Goal: Navigation & Orientation: Find specific page/section

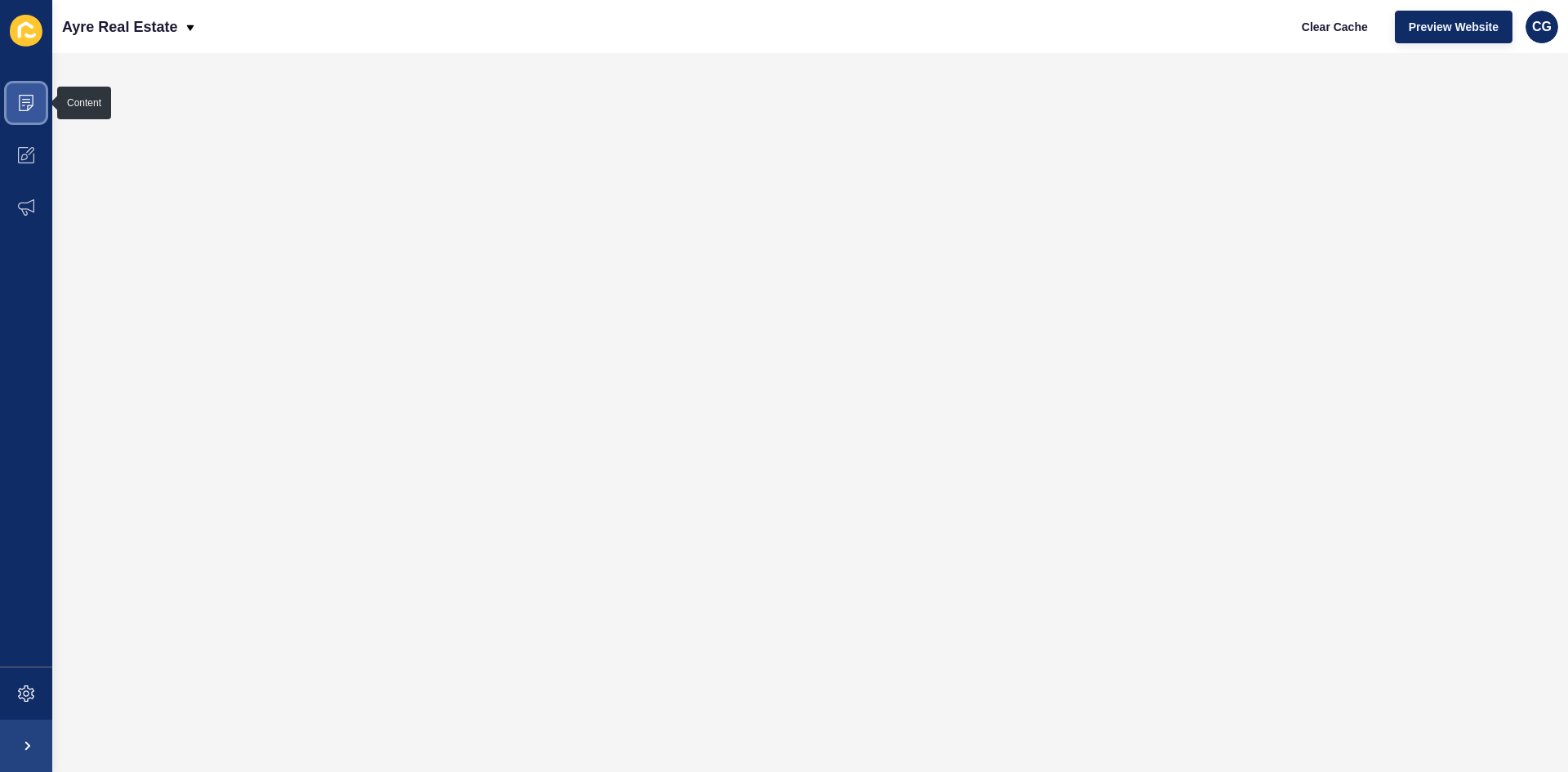
click at [29, 91] on span at bounding box center [25, 102] width 52 height 52
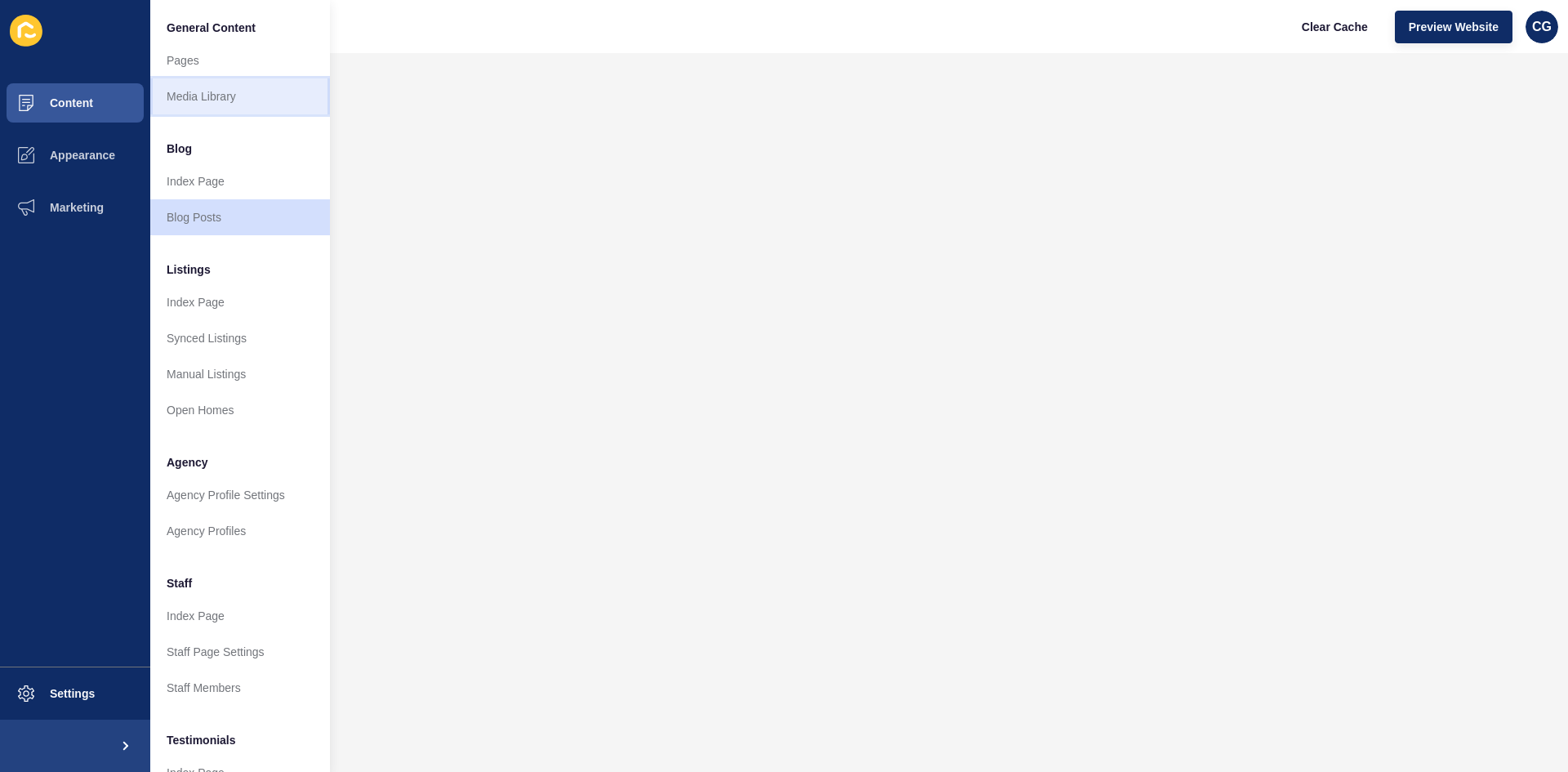
click at [249, 95] on link "Media Library" at bounding box center [240, 96] width 180 height 36
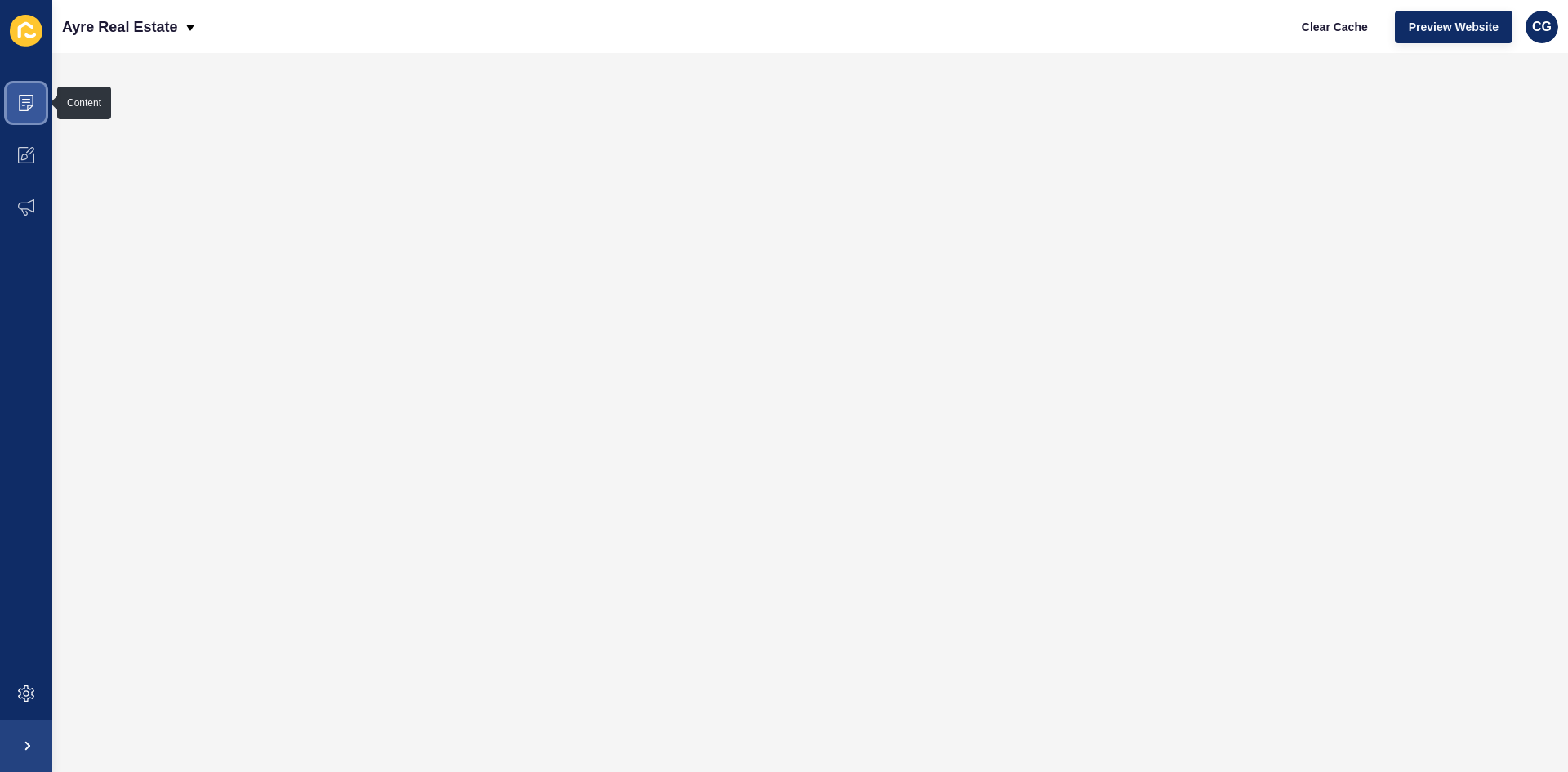
click at [28, 106] on icon at bounding box center [25, 103] width 15 height 17
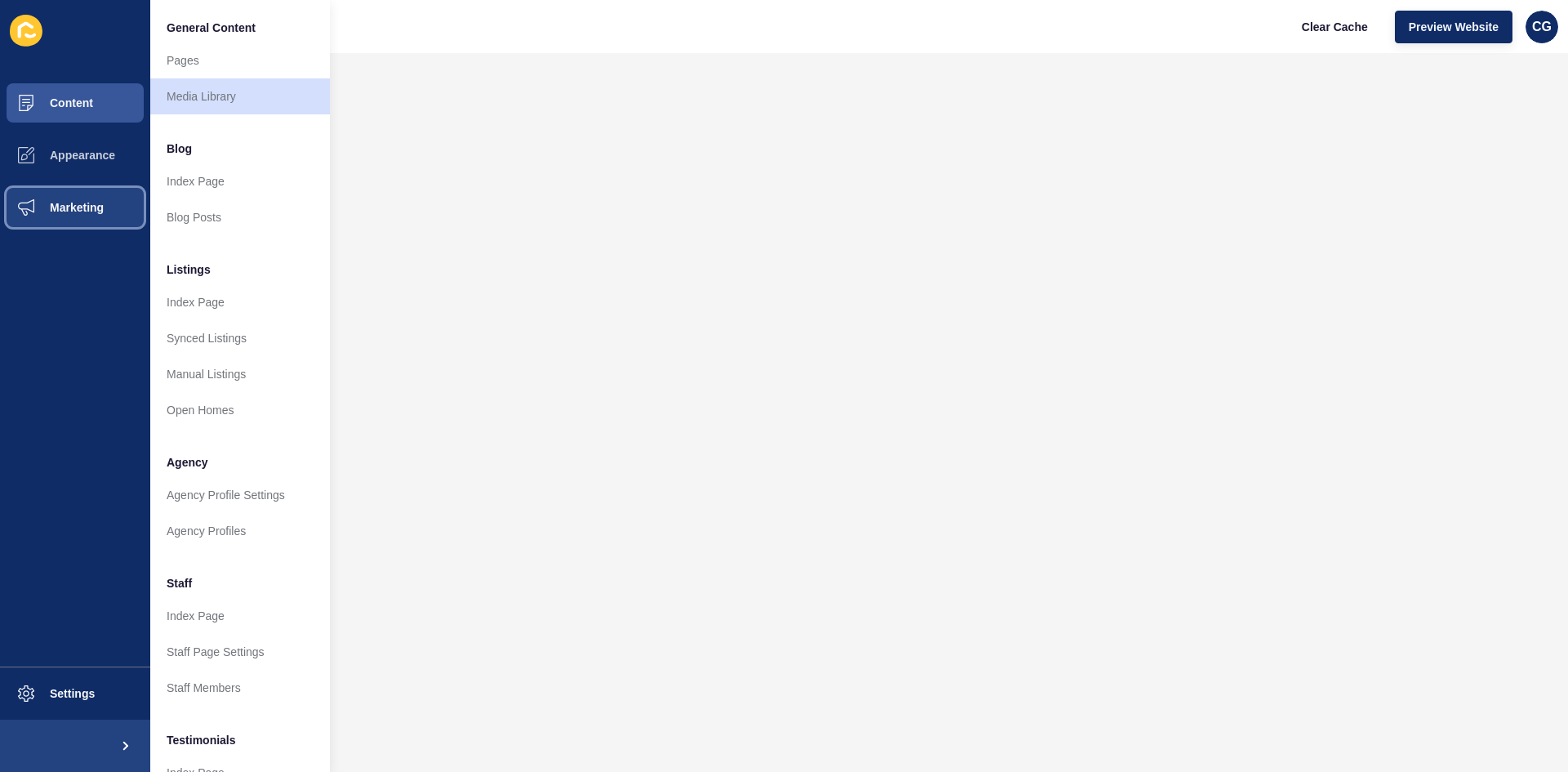
click at [96, 215] on button "Marketing" at bounding box center [75, 206] width 150 height 52
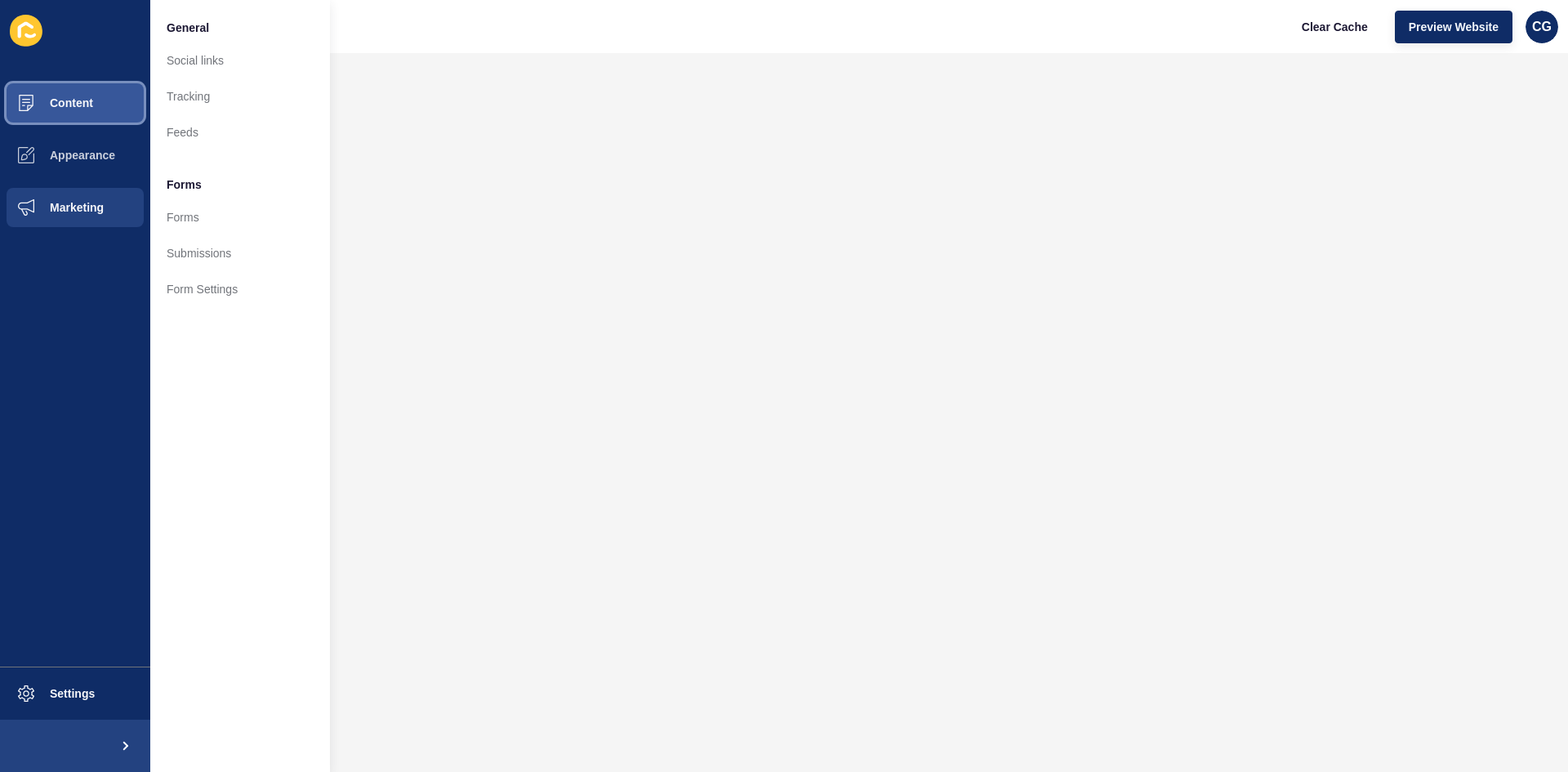
click at [86, 102] on span "Content" at bounding box center [45, 103] width 96 height 13
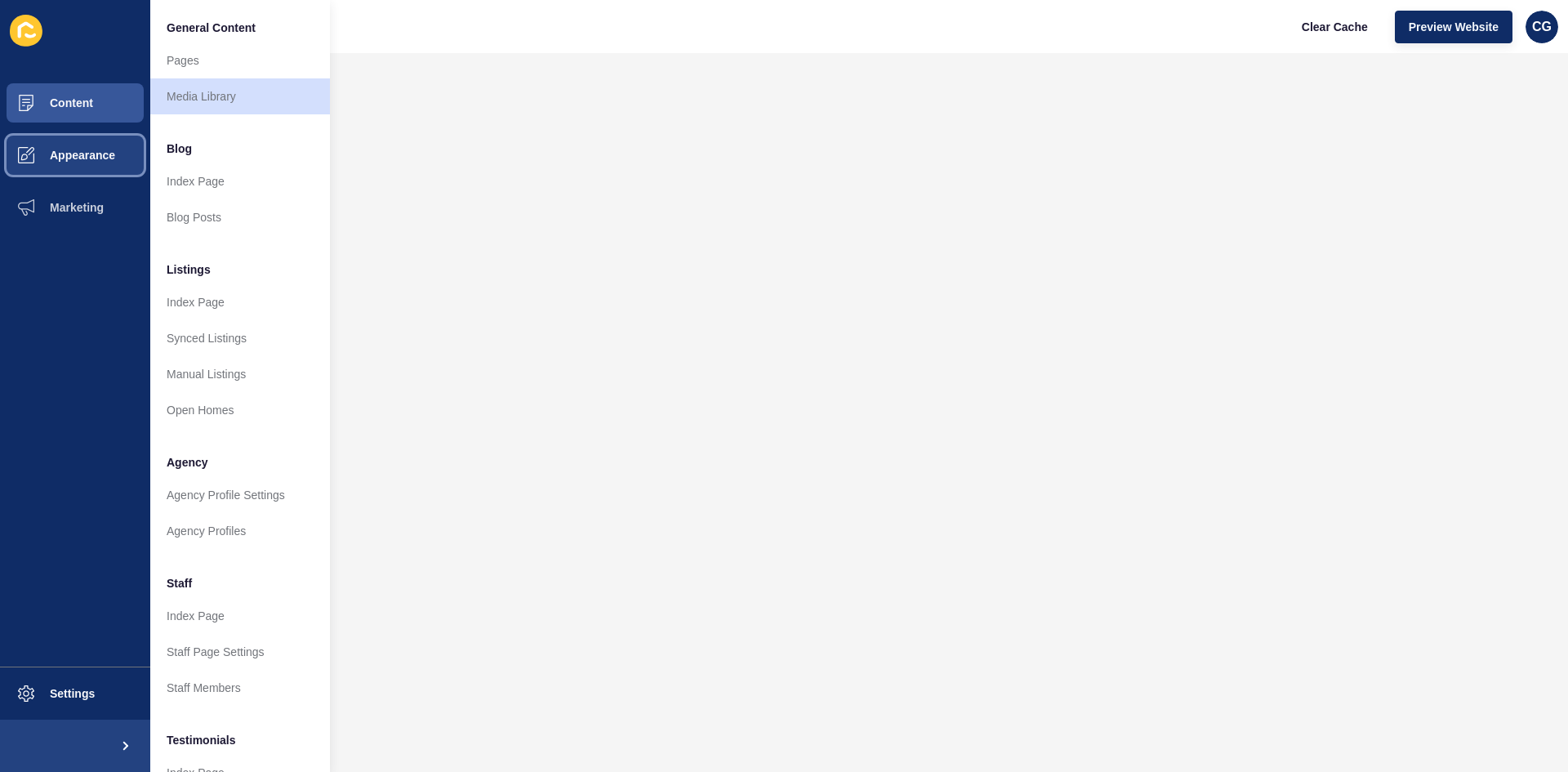
click at [96, 134] on button "Appearance" at bounding box center [75, 155] width 150 height 52
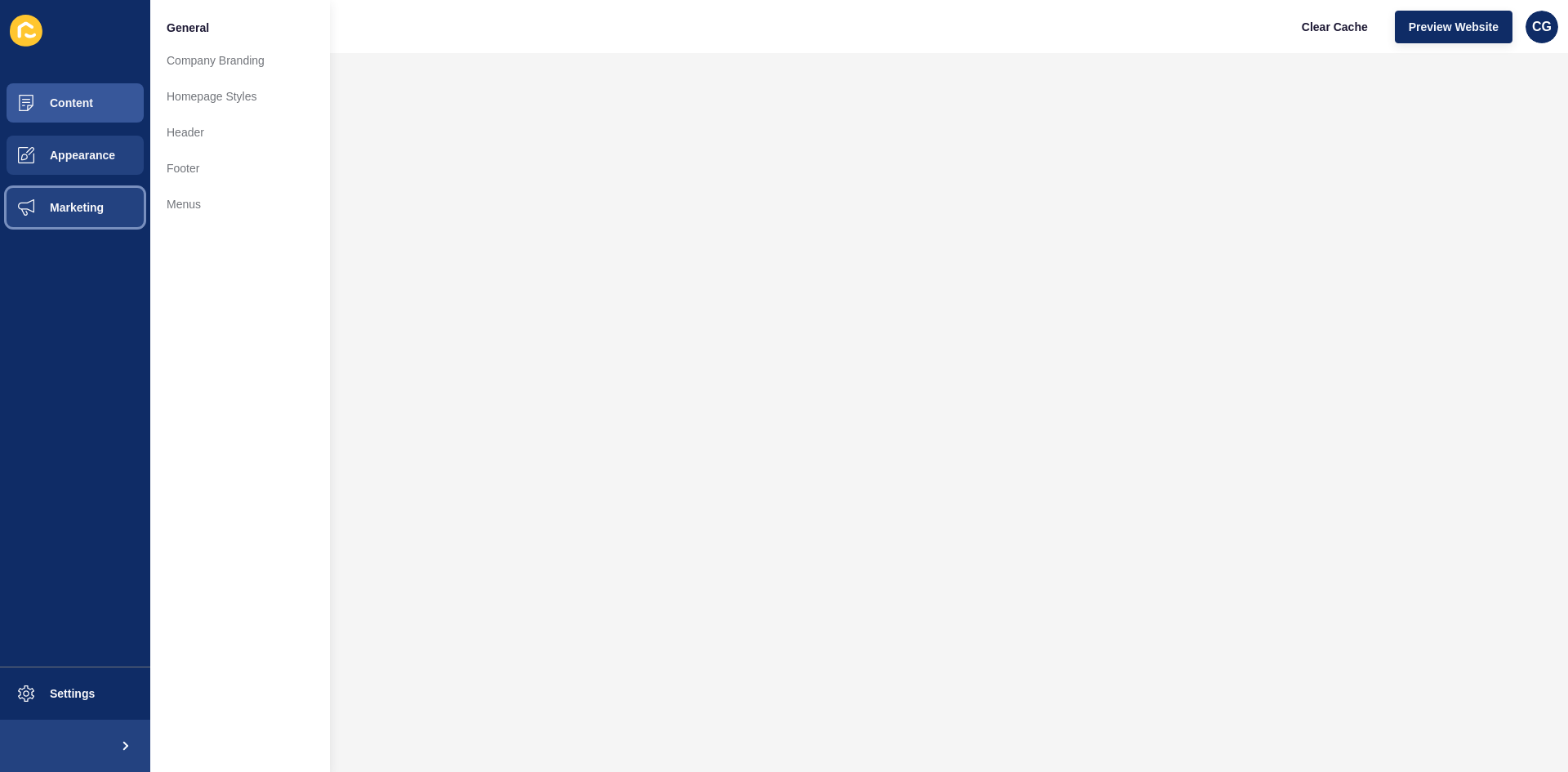
click at [92, 218] on button "Marketing" at bounding box center [75, 206] width 150 height 52
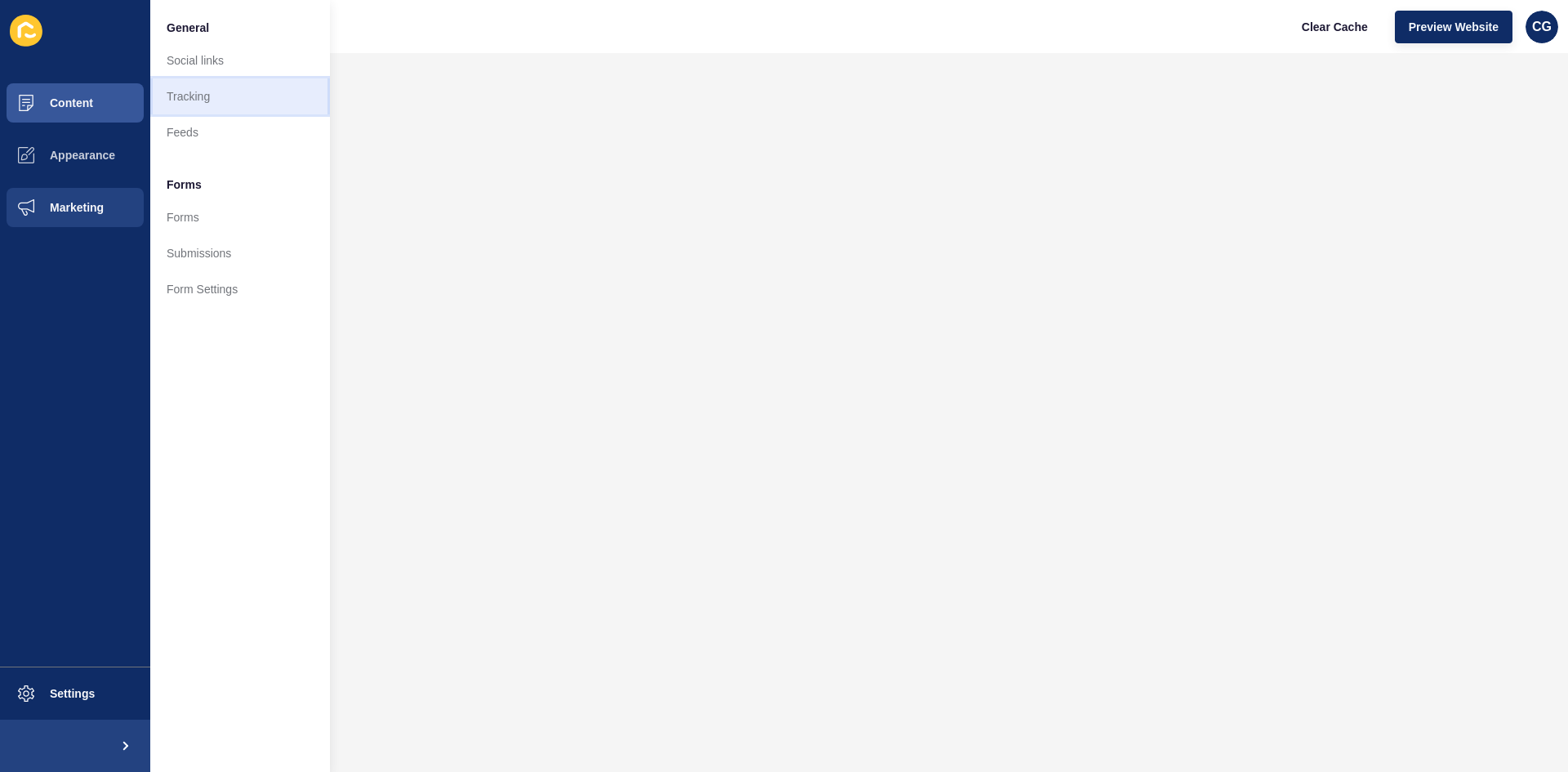
click at [200, 102] on link "Tracking" at bounding box center [240, 96] width 180 height 36
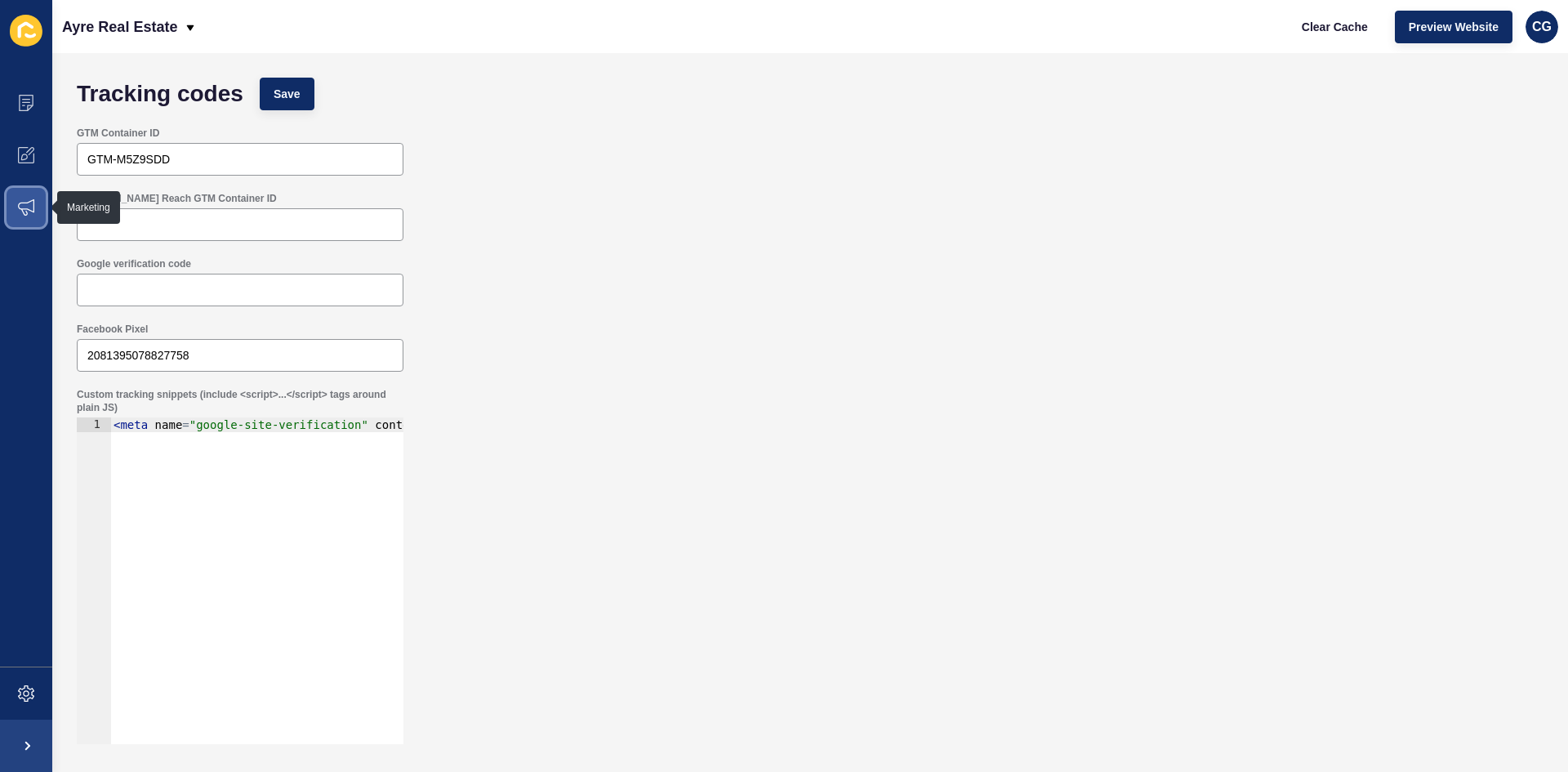
click at [29, 213] on icon at bounding box center [25, 207] width 17 height 17
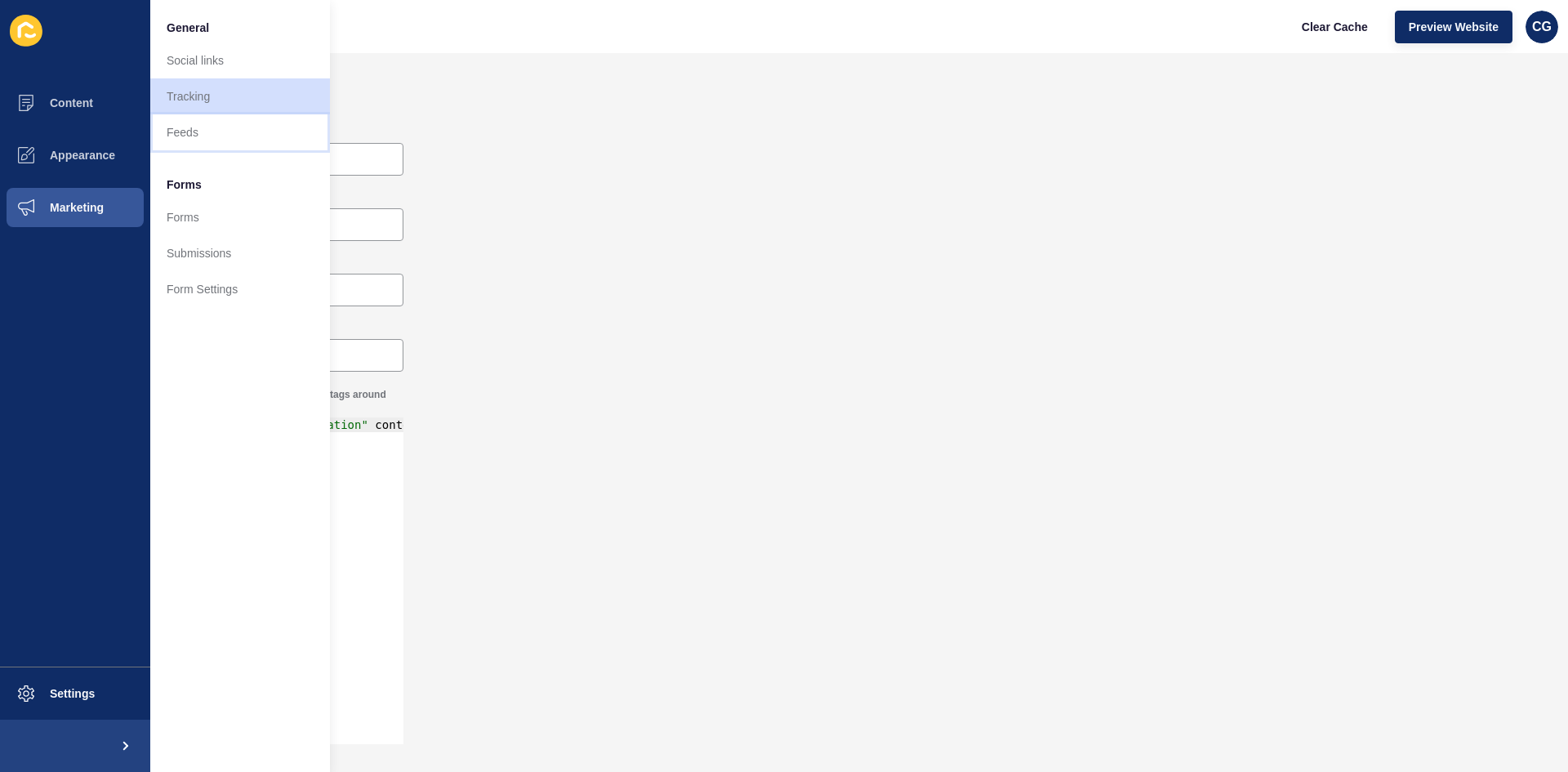
click at [227, 131] on link "Feeds" at bounding box center [240, 132] width 180 height 36
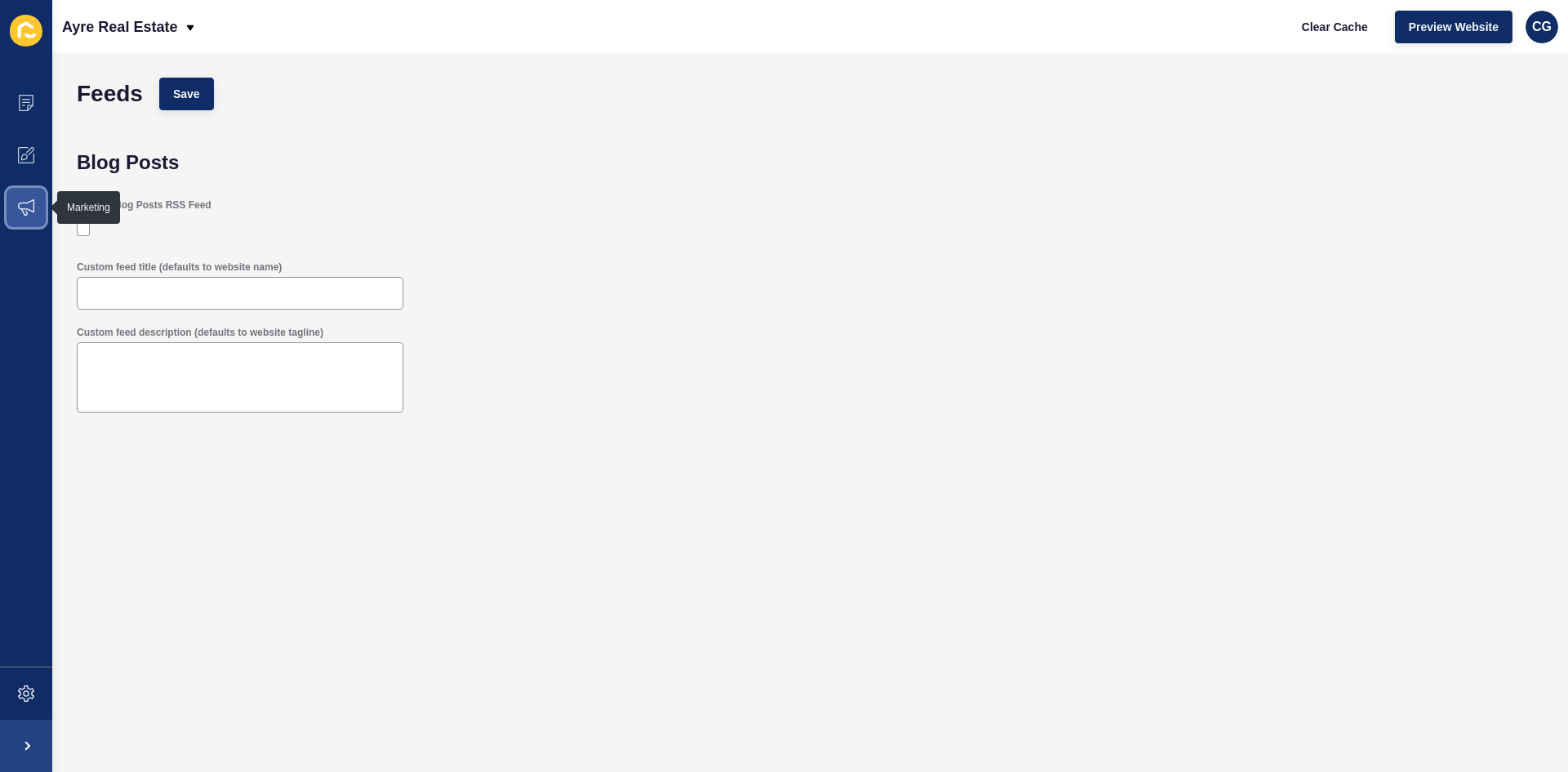
click at [13, 203] on span at bounding box center [25, 206] width 52 height 52
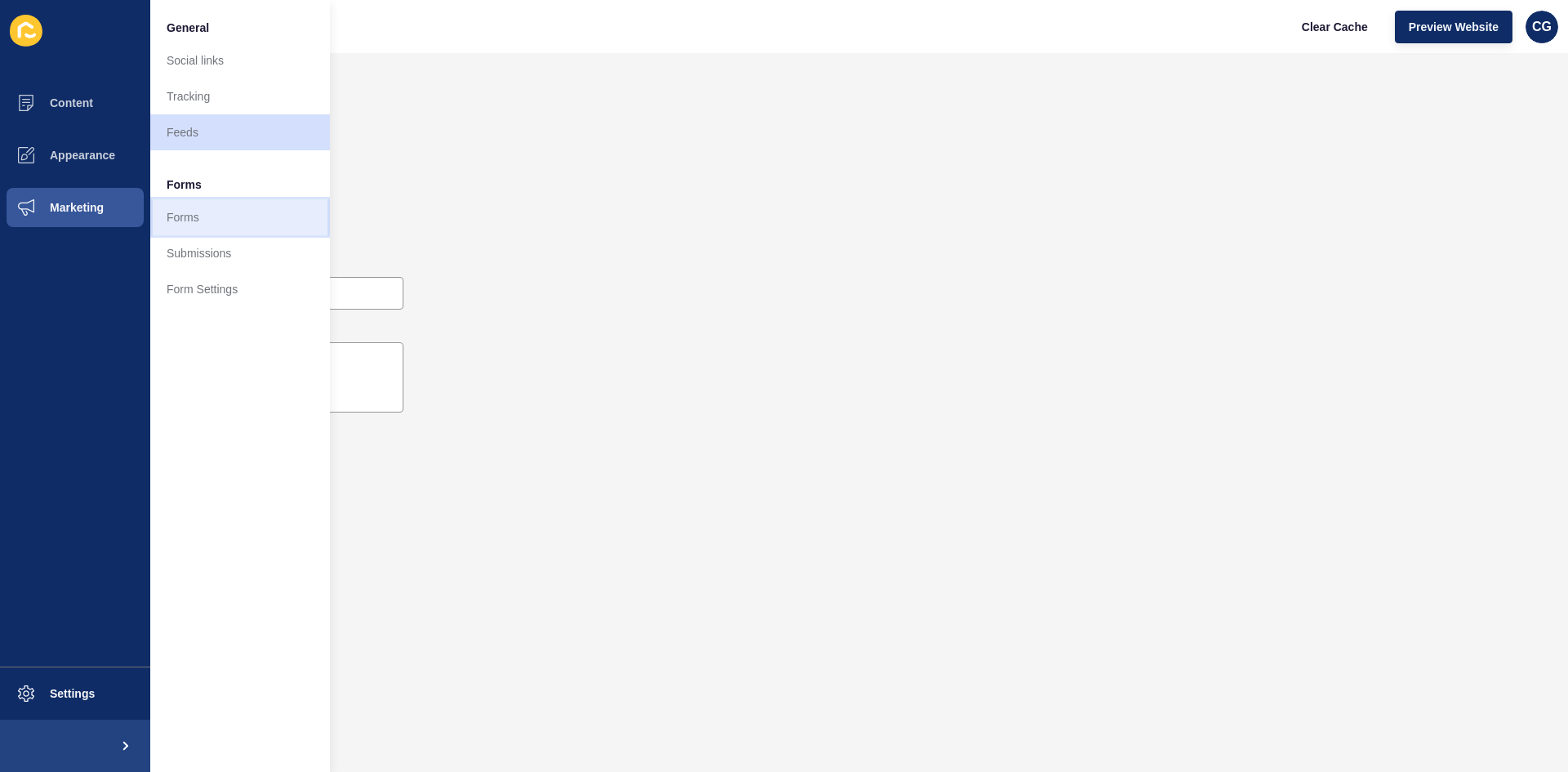
click at [176, 218] on link "Forms" at bounding box center [240, 217] width 180 height 36
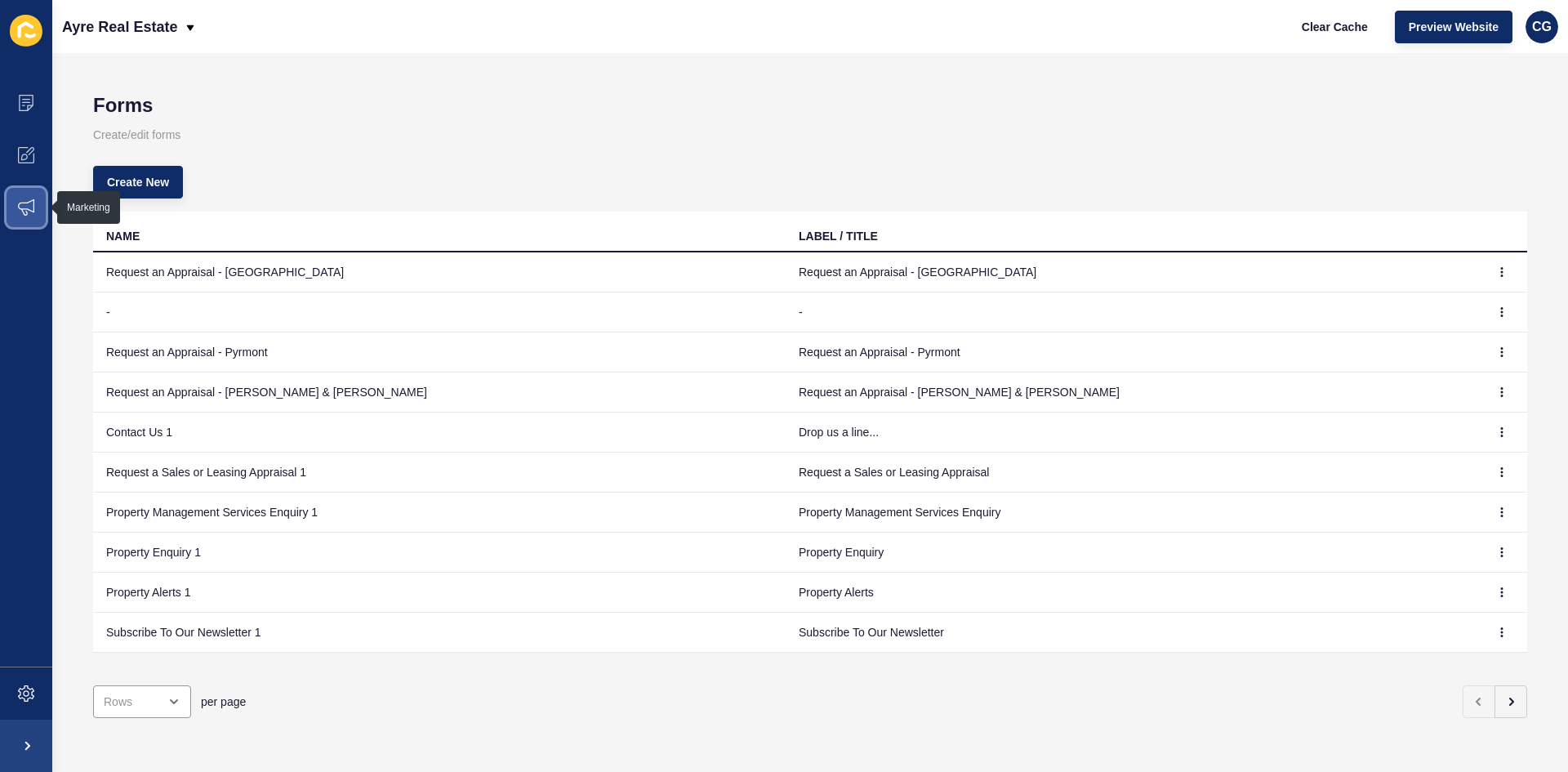
click at [18, 201] on span at bounding box center [25, 206] width 52 height 52
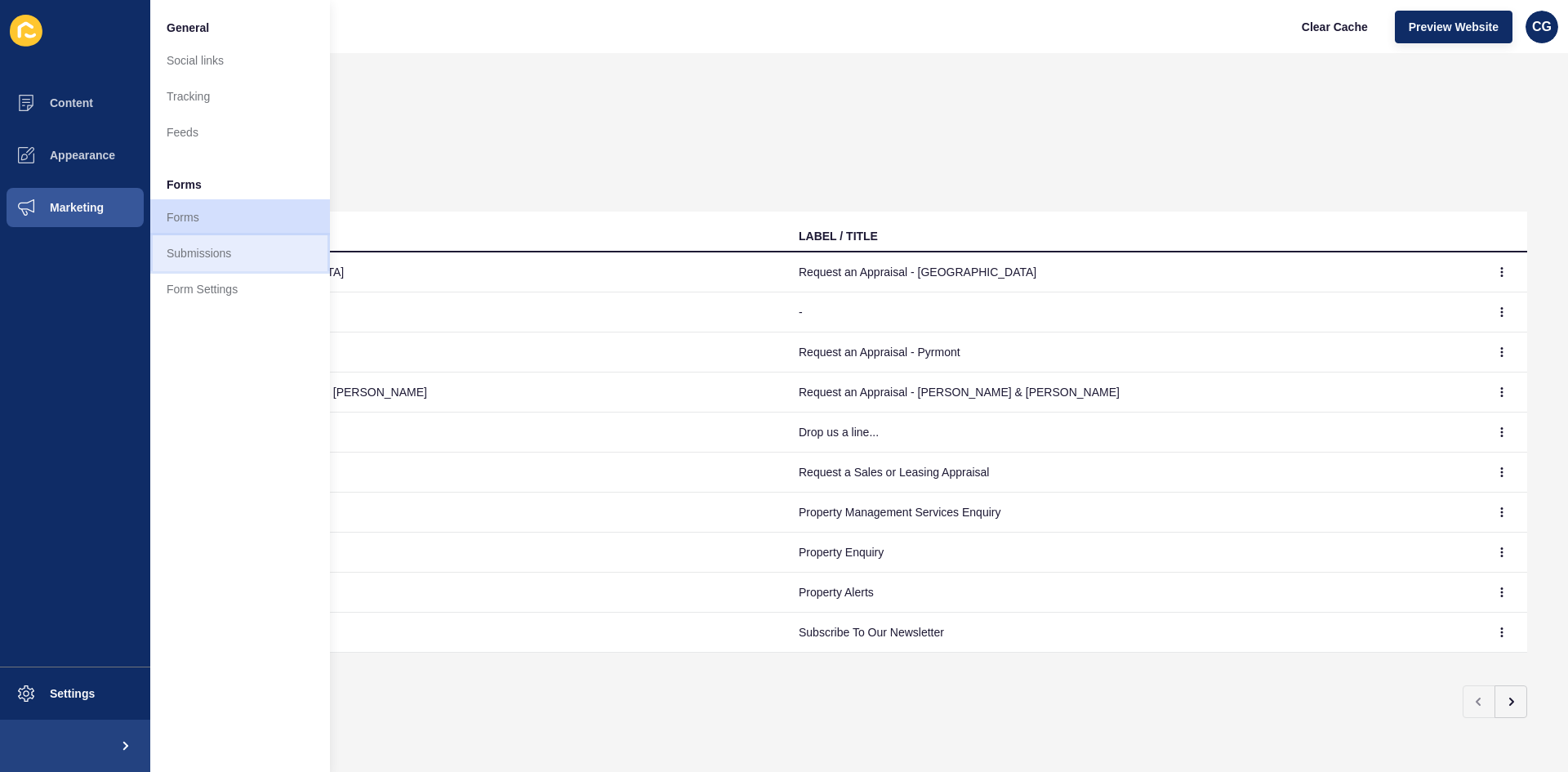
click at [179, 248] on link "Submissions" at bounding box center [240, 253] width 180 height 36
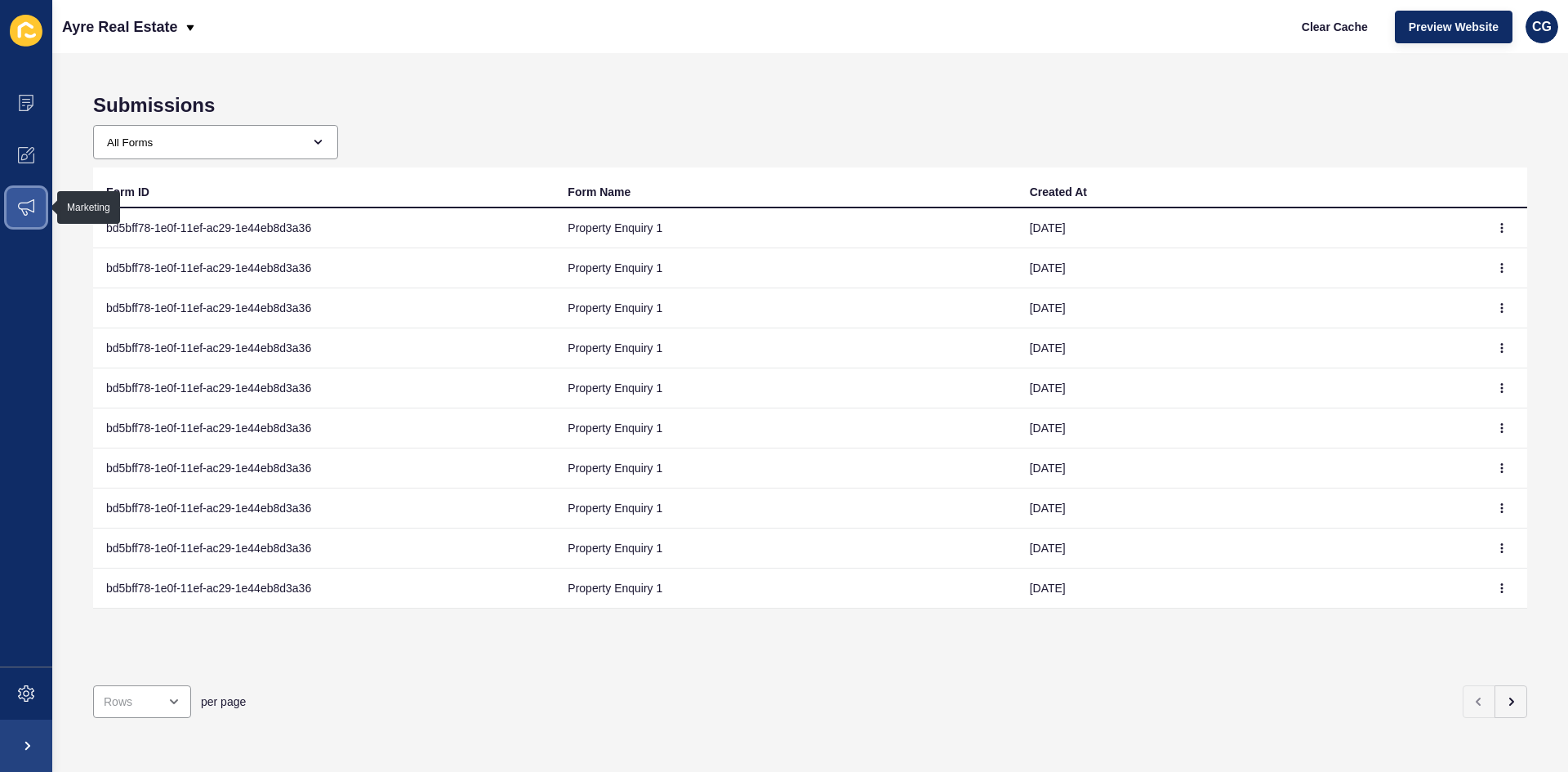
click at [24, 199] on icon at bounding box center [25, 207] width 17 height 17
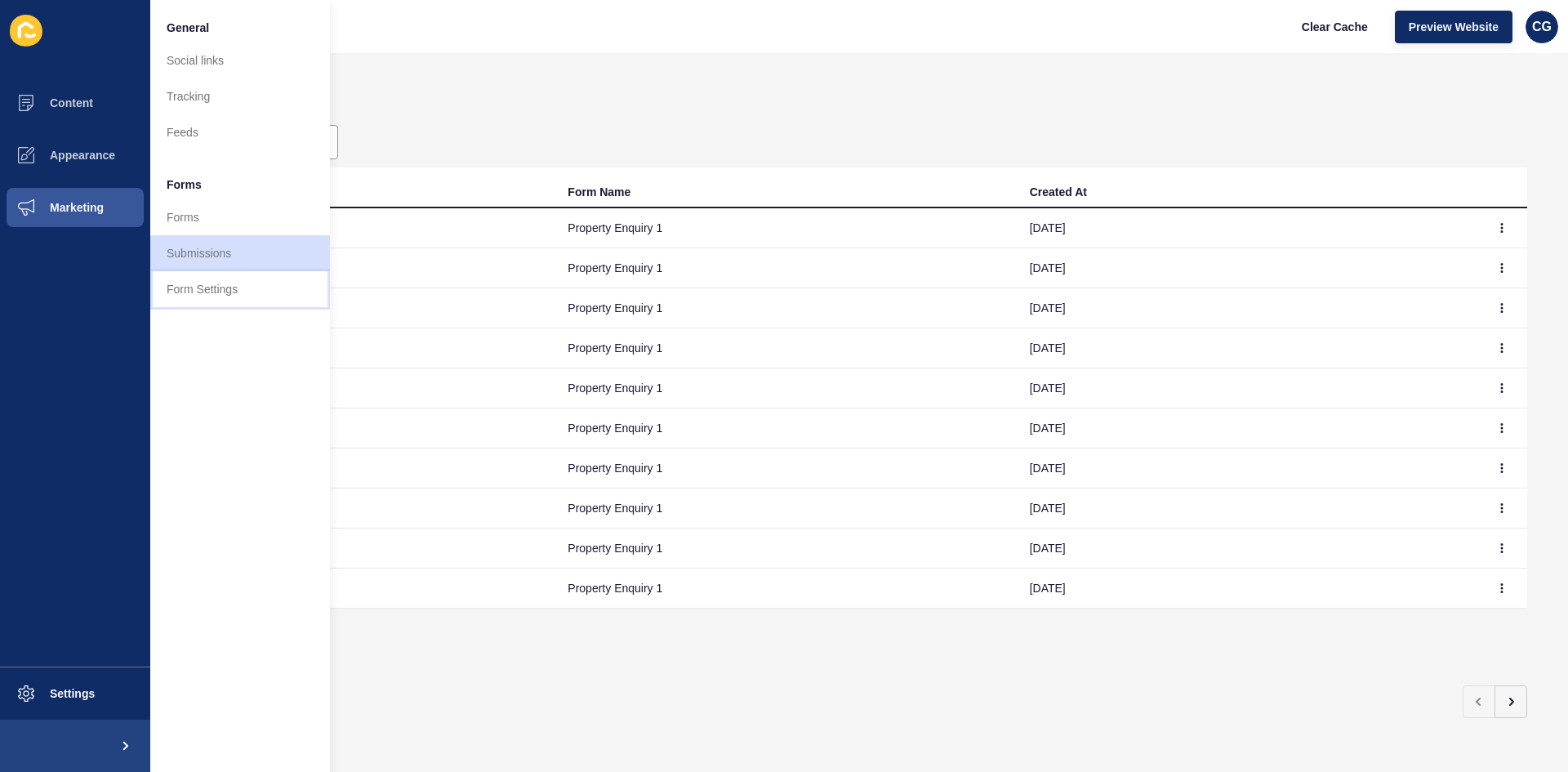
click at [163, 286] on link "Form Settings" at bounding box center [240, 289] width 180 height 36
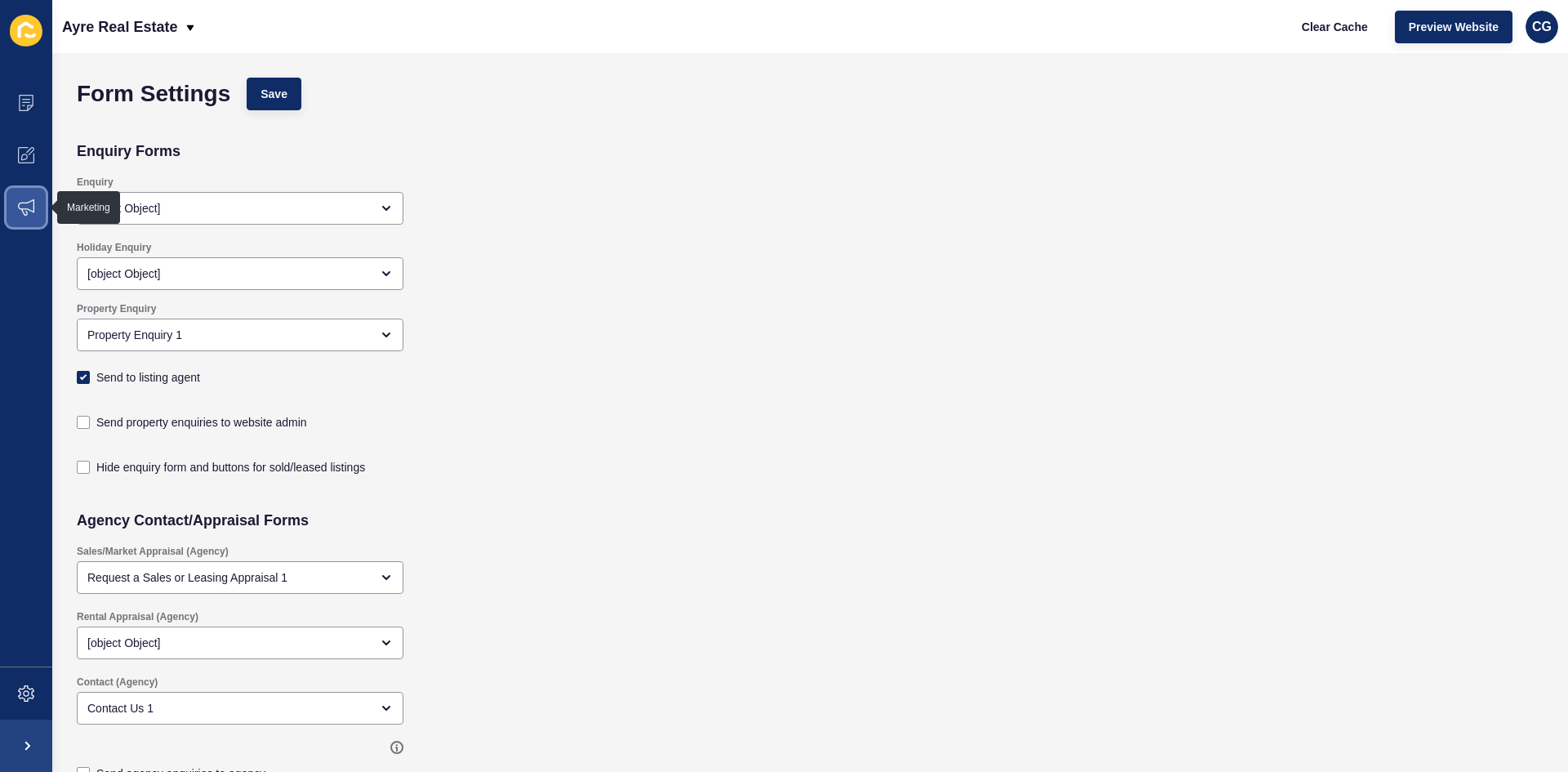
click at [18, 203] on span at bounding box center [25, 206] width 52 height 52
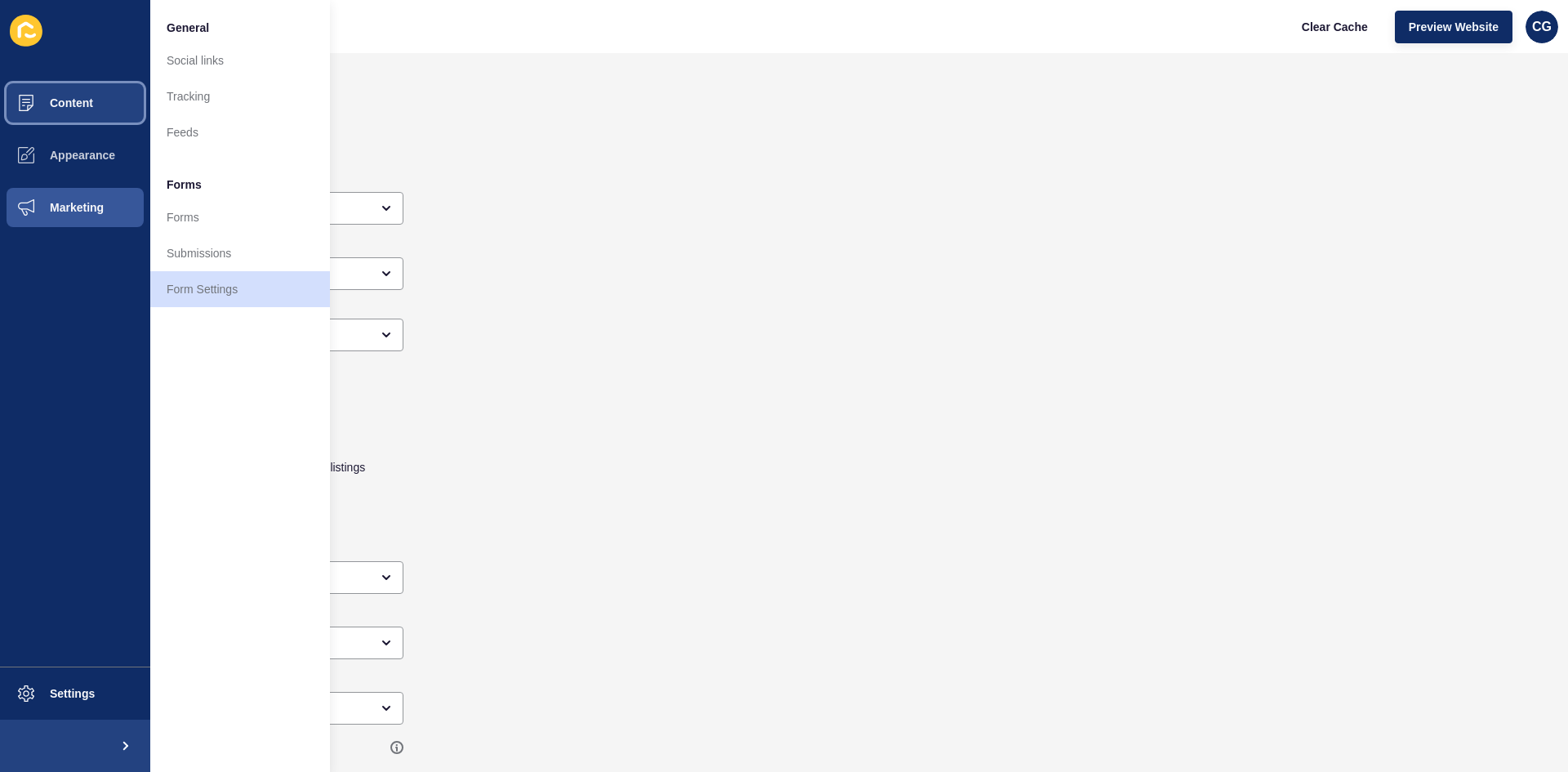
click at [53, 105] on span "Content" at bounding box center [45, 103] width 96 height 13
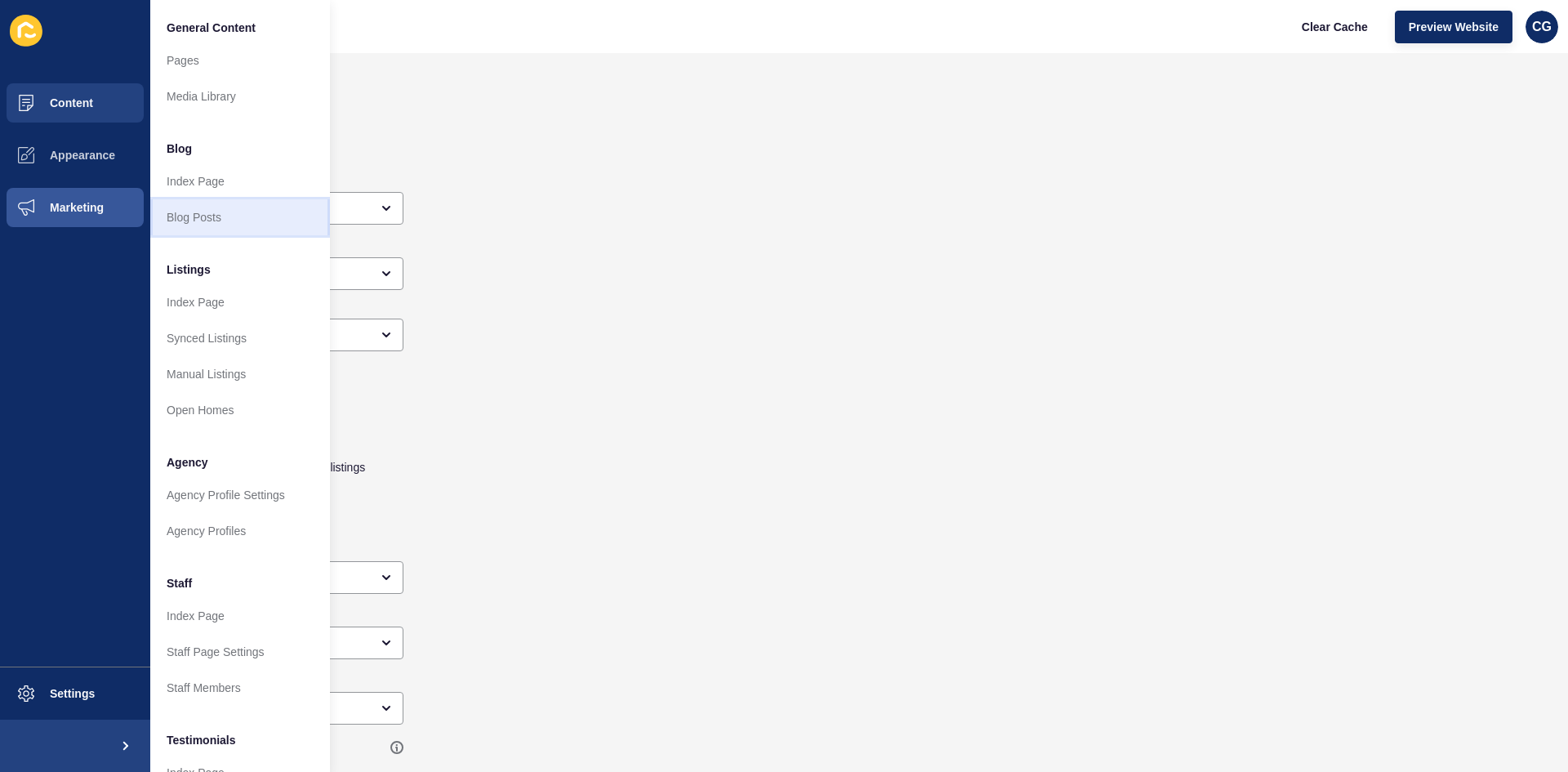
click at [193, 220] on link "Blog Posts" at bounding box center [240, 217] width 180 height 36
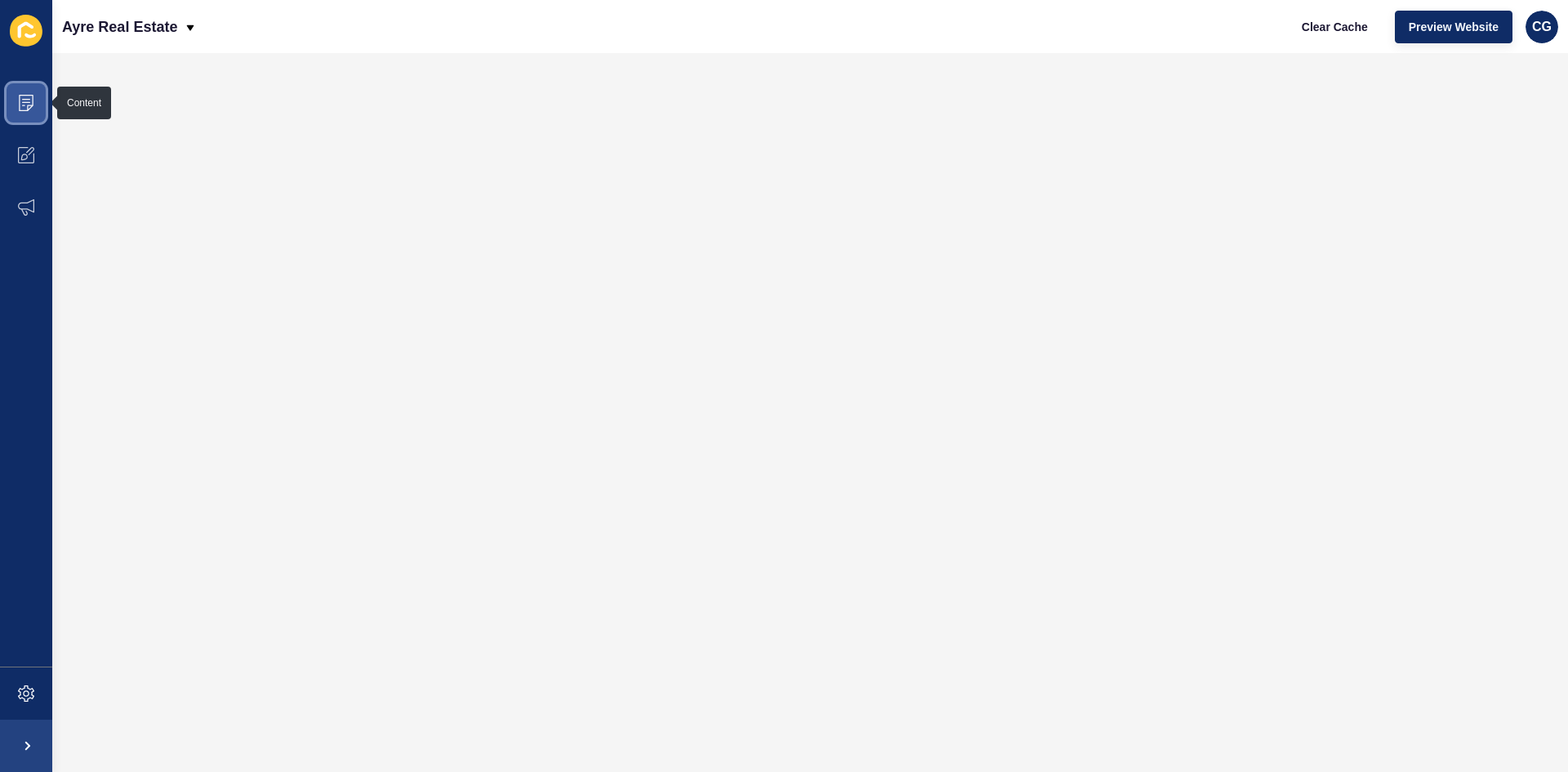
click at [12, 104] on span at bounding box center [25, 102] width 52 height 52
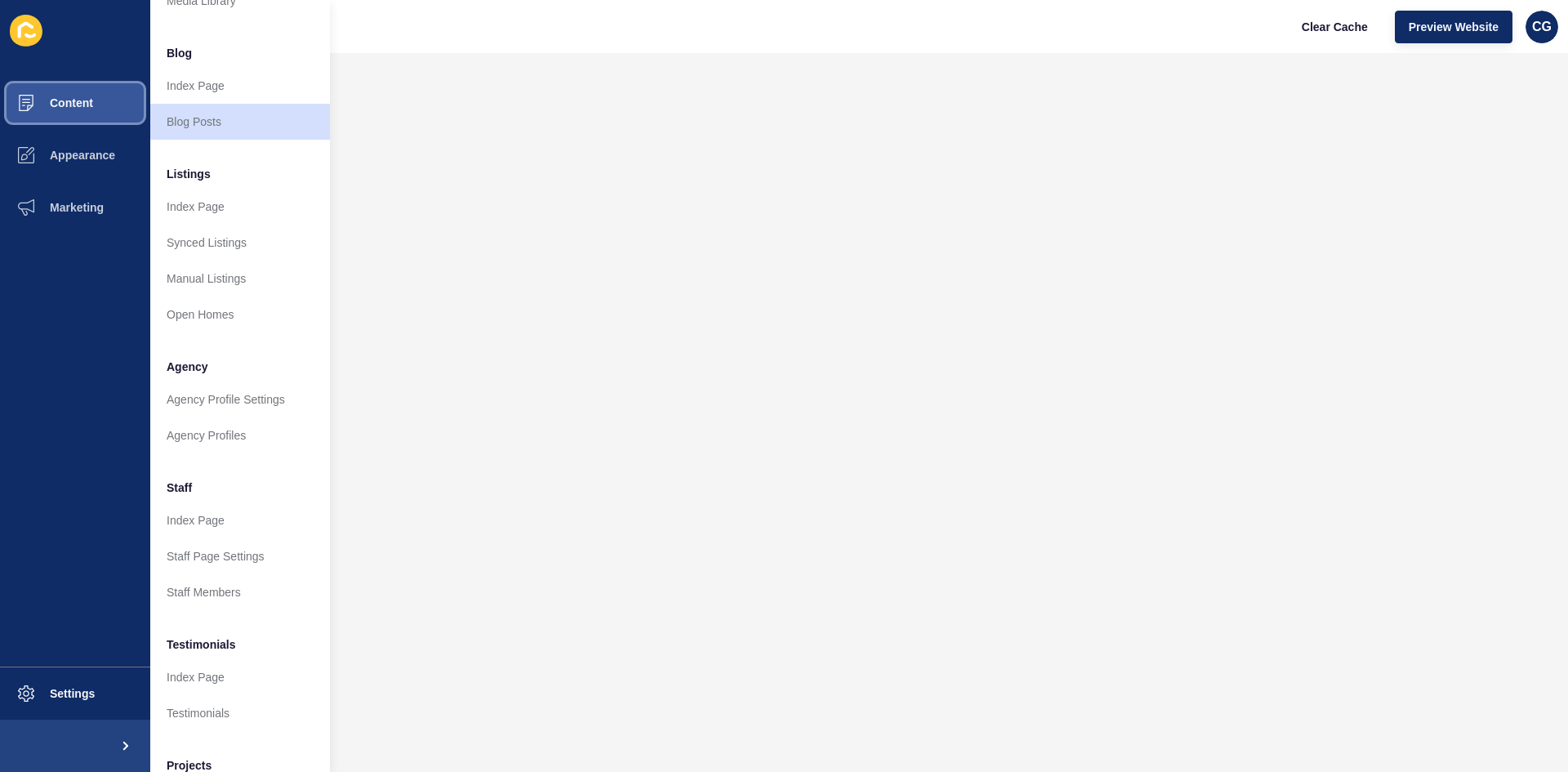
scroll to position [34, 0]
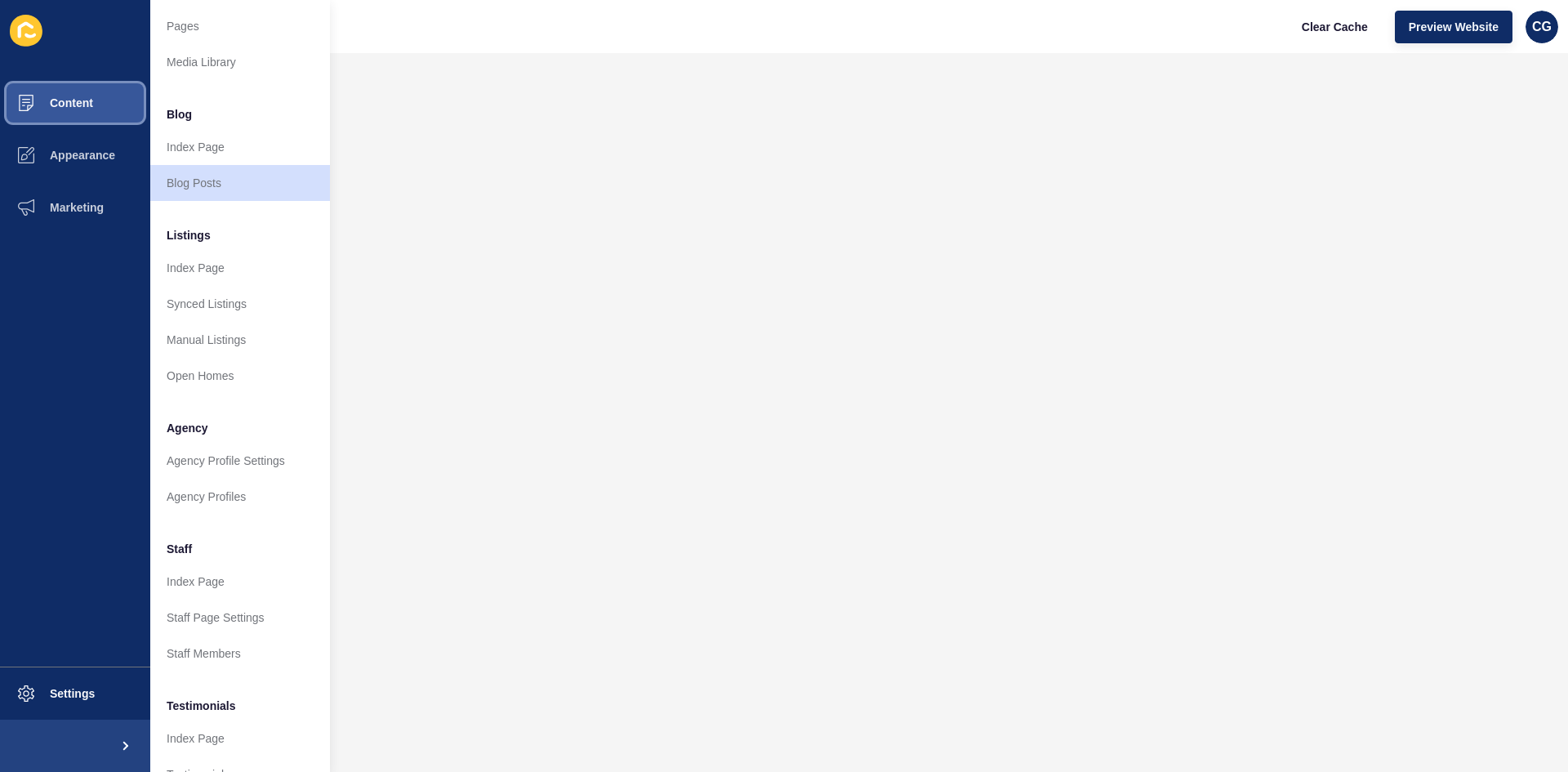
click at [40, 96] on span at bounding box center [25, 102] width 52 height 52
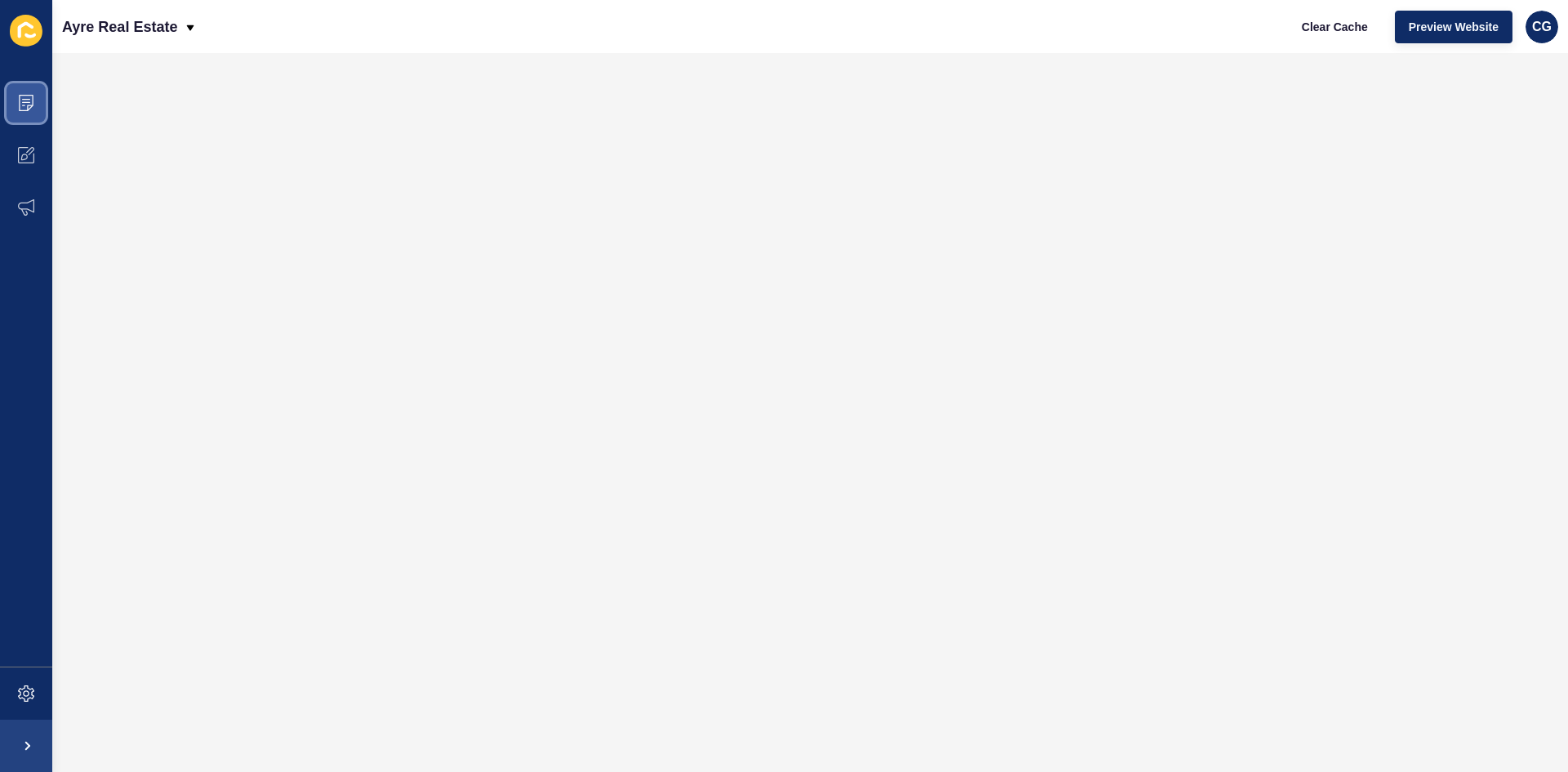
click at [20, 100] on icon at bounding box center [25, 103] width 17 height 17
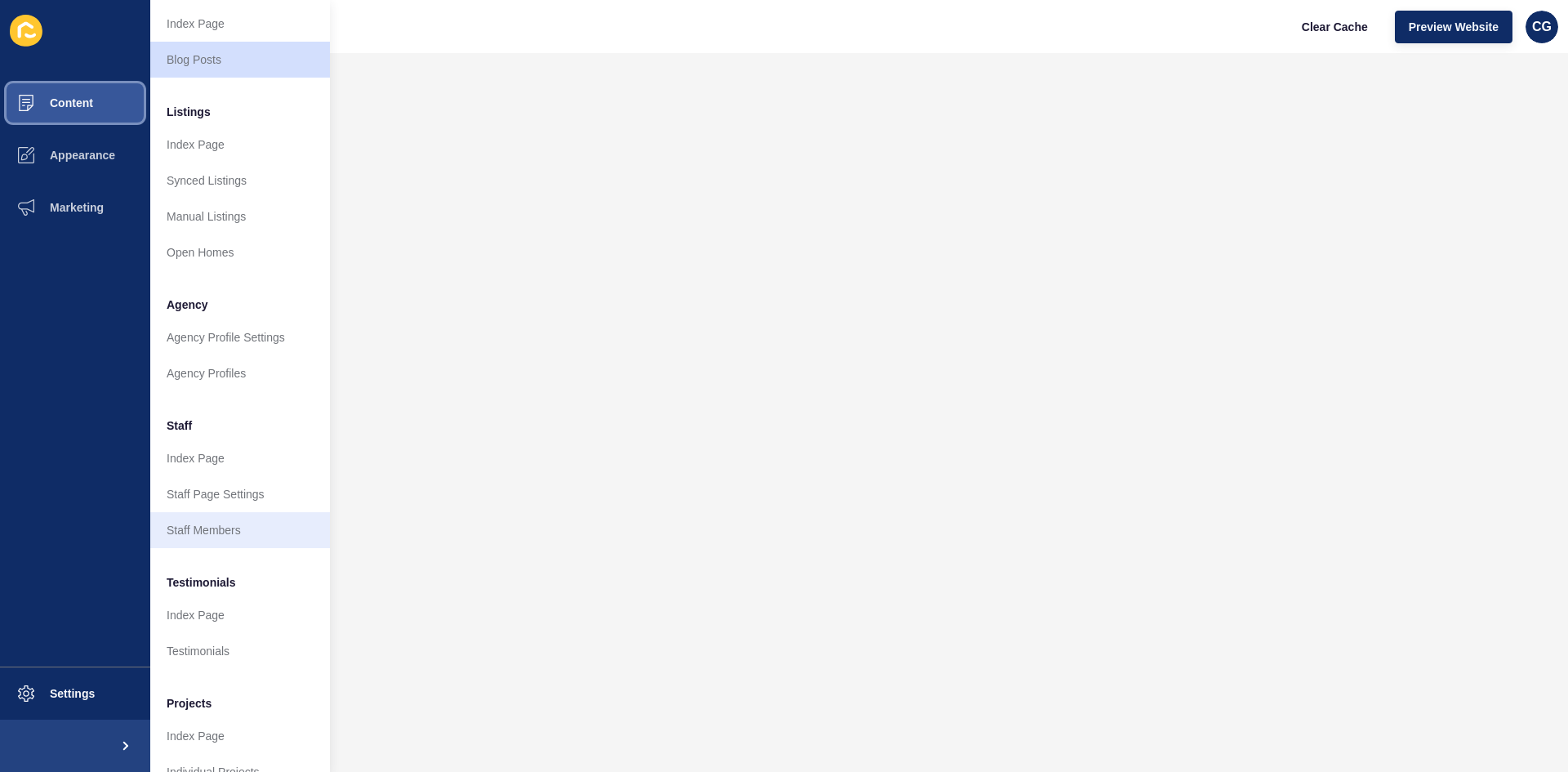
scroll to position [163, 0]
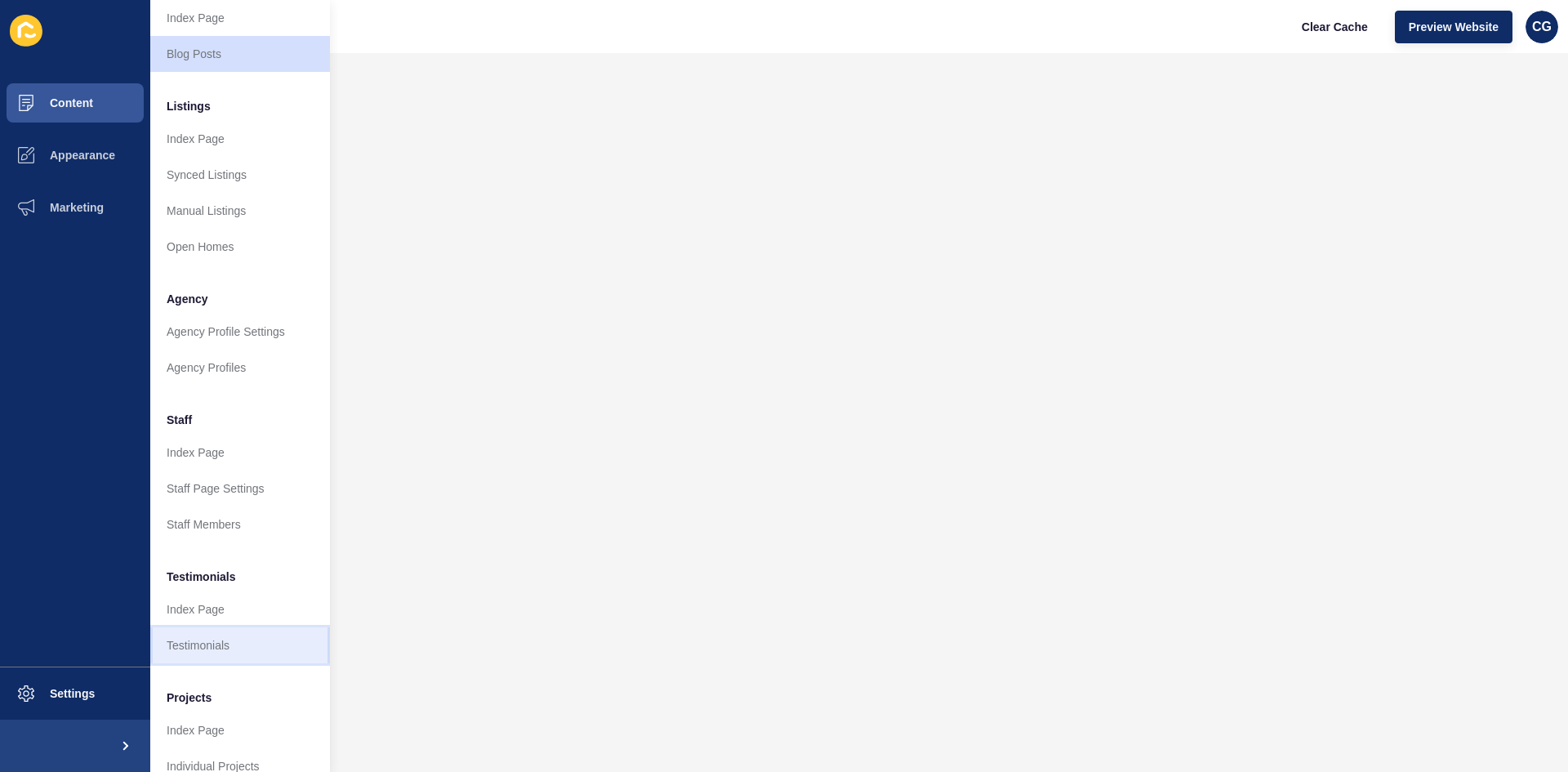
click at [213, 646] on link "Testimonials" at bounding box center [240, 645] width 180 height 36
